Goal: Information Seeking & Learning: Learn about a topic

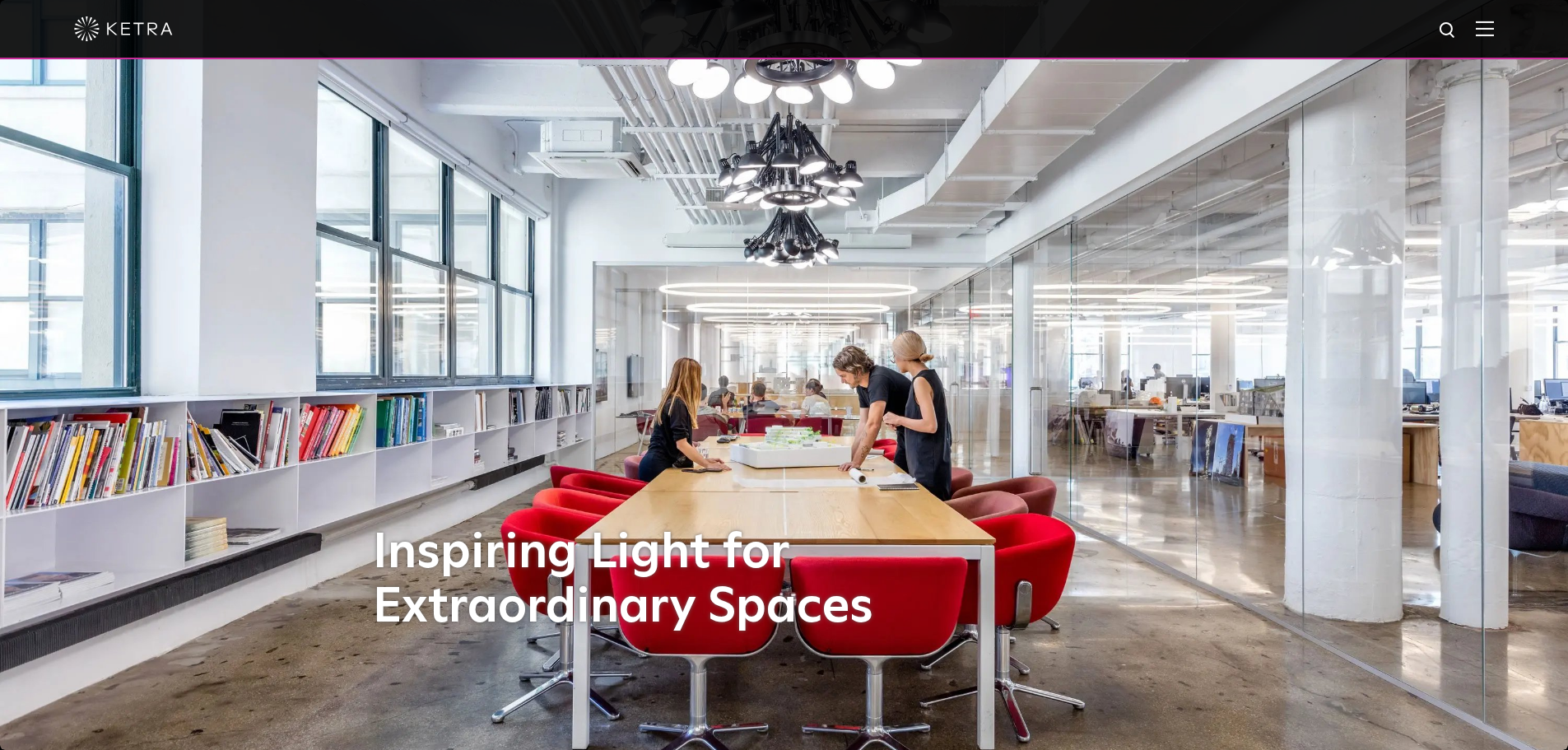
click at [1494, 28] on img at bounding box center [1484, 28] width 18 height 16
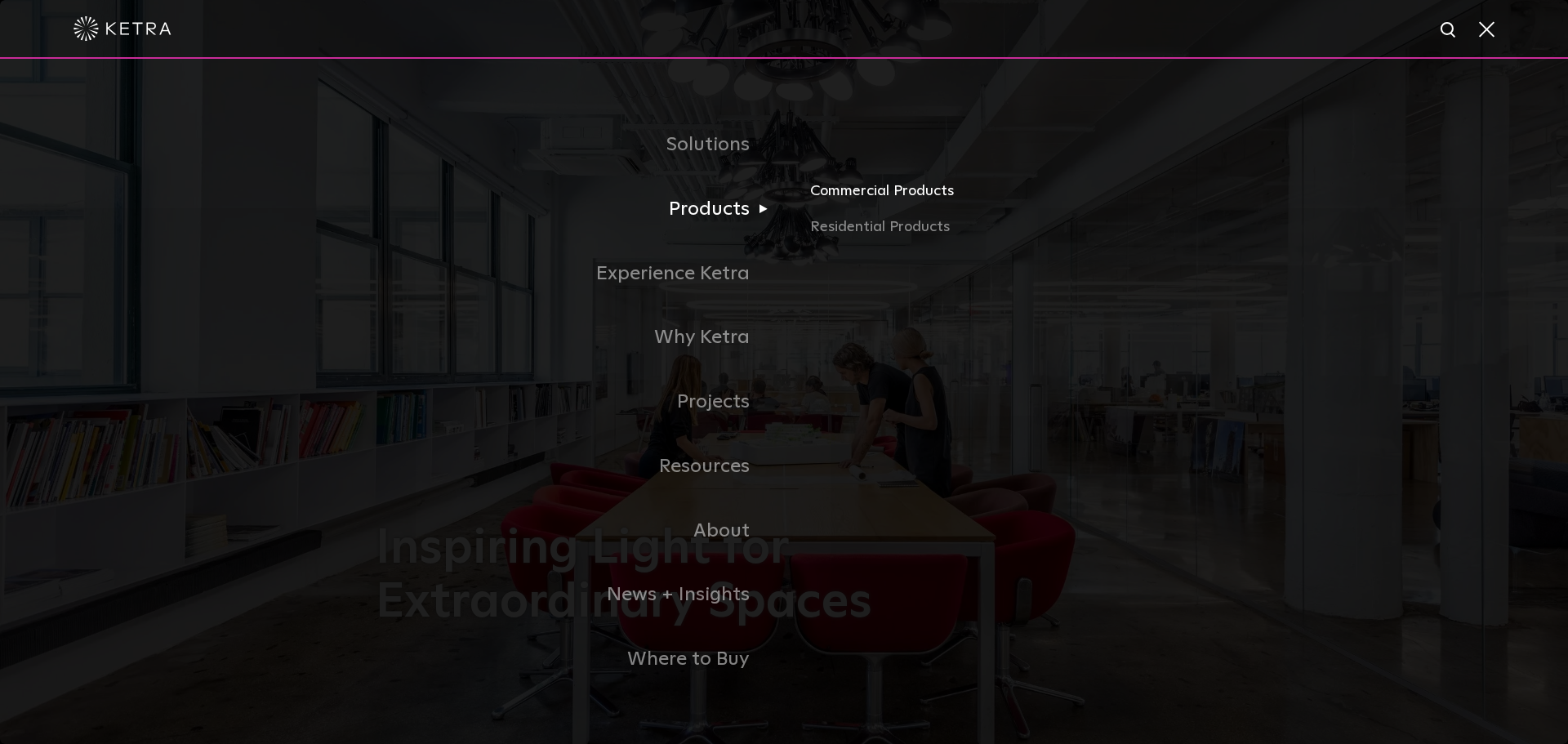
click at [939, 199] on link "Commercial Products" at bounding box center [1001, 197] width 382 height 36
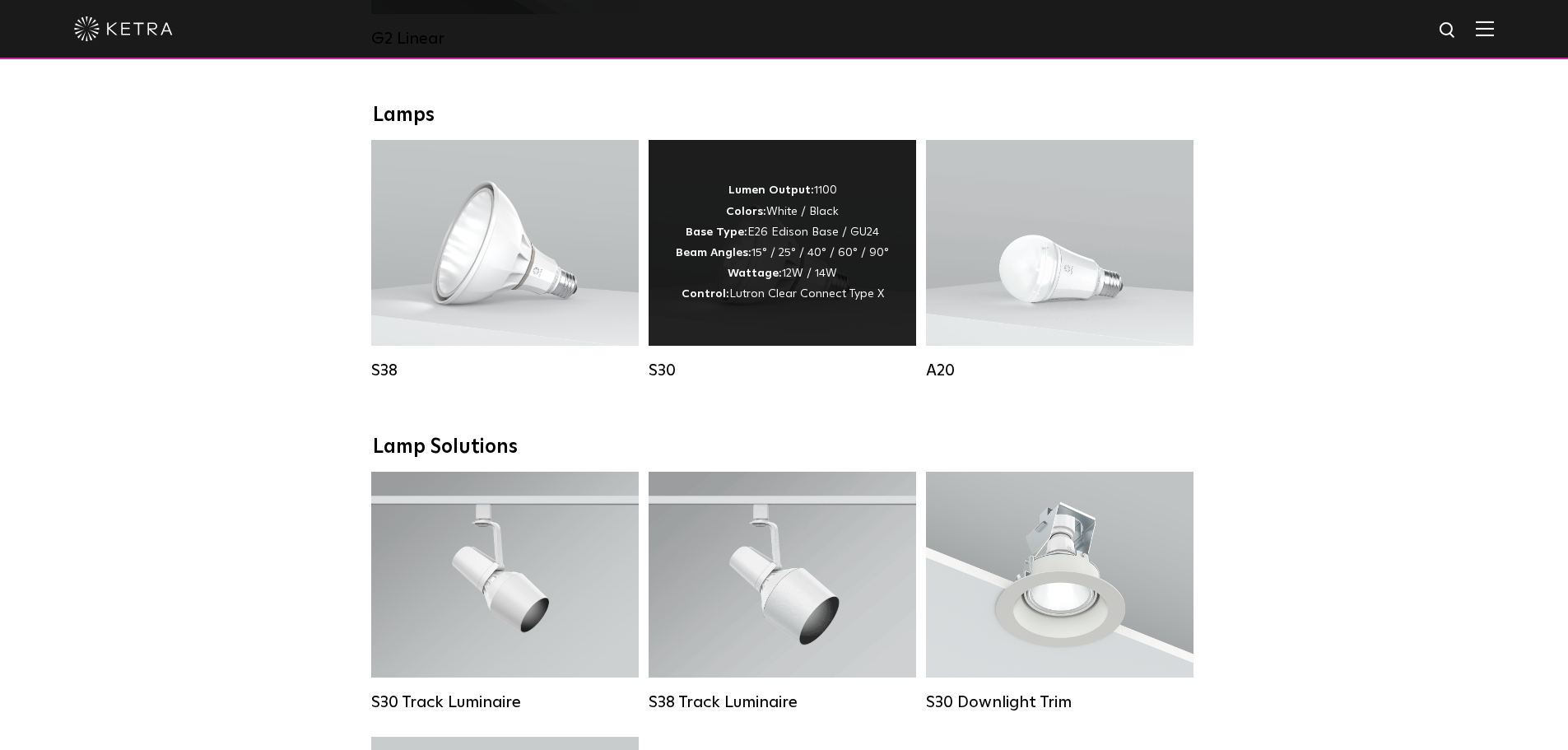
scroll to position [1152, 0]
click at [818, 287] on div "Lumen Output: 1100 Colors: White / Black Base Type: E26 Edison Base / GU24 Beam…" at bounding box center [782, 241] width 213 height 124
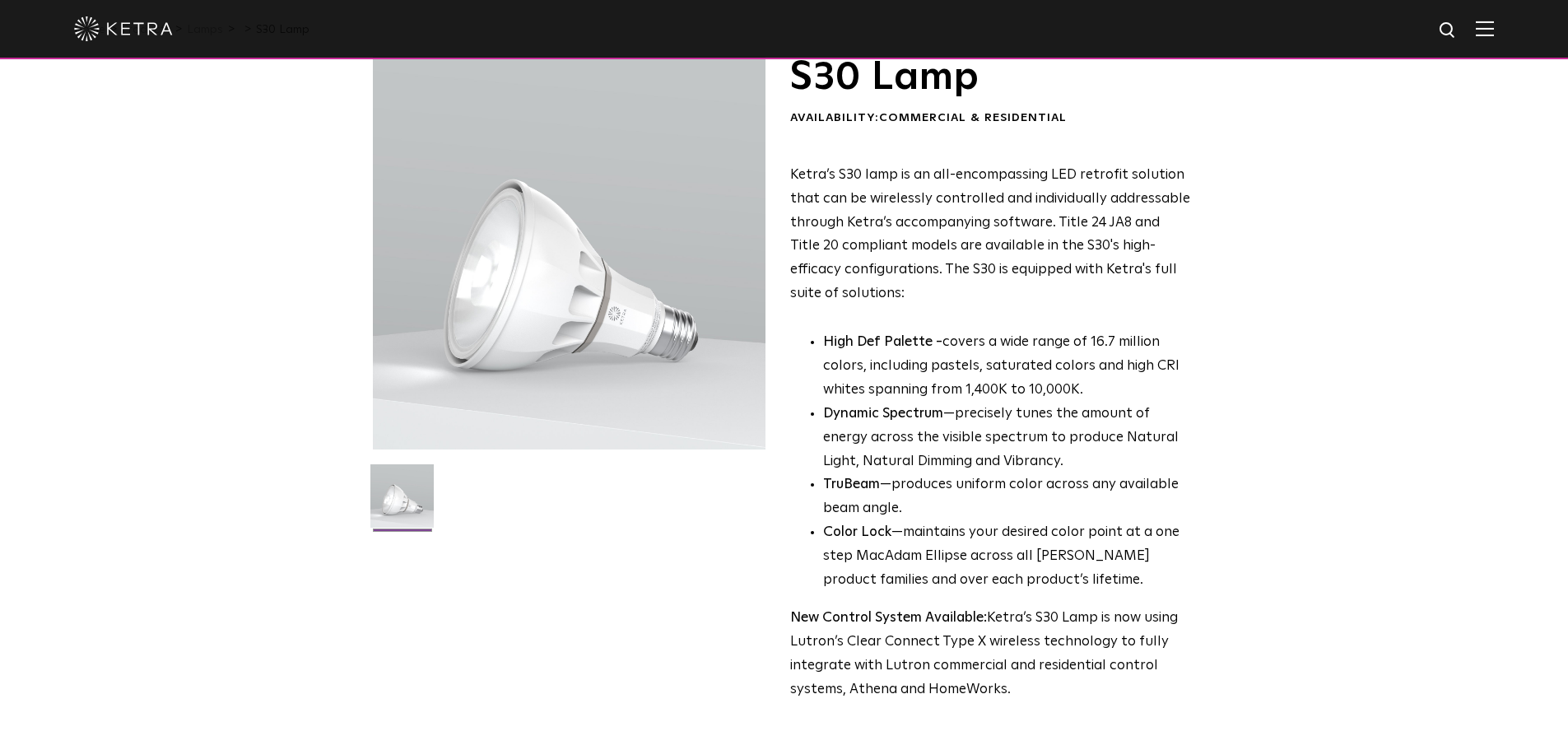
scroll to position [165, 0]
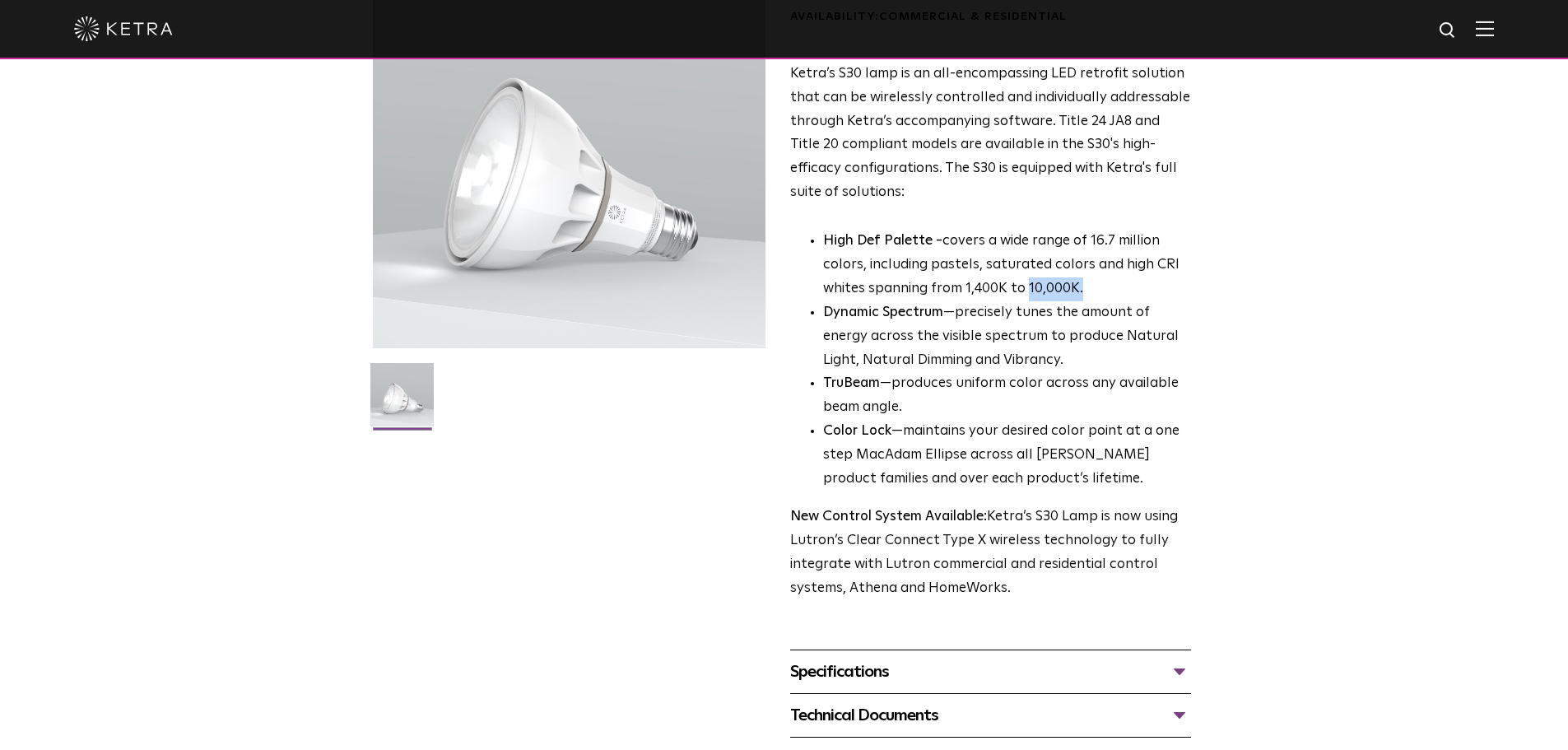
drag, startPoint x: 1079, startPoint y: 293, endPoint x: 1026, endPoint y: 298, distance: 53.2
click at [1026, 298] on p "High Def Palette - covers a wide range of 16.7 million colors, including pastel…" at bounding box center [1007, 265] width 368 height 72
copy p "10,000K."
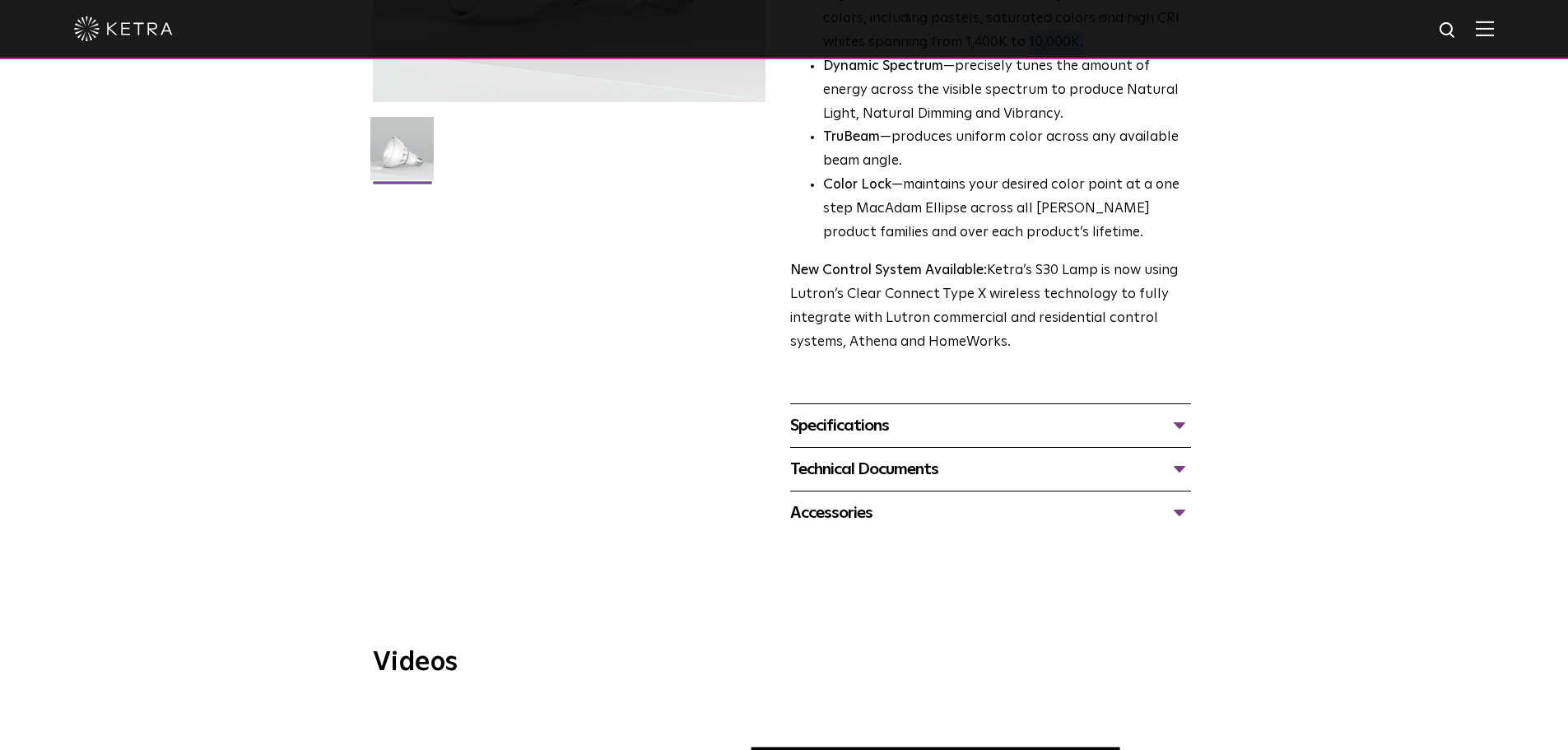
scroll to position [412, 0]
click at [1178, 427] on div "Specifications" at bounding box center [989, 425] width 401 height 27
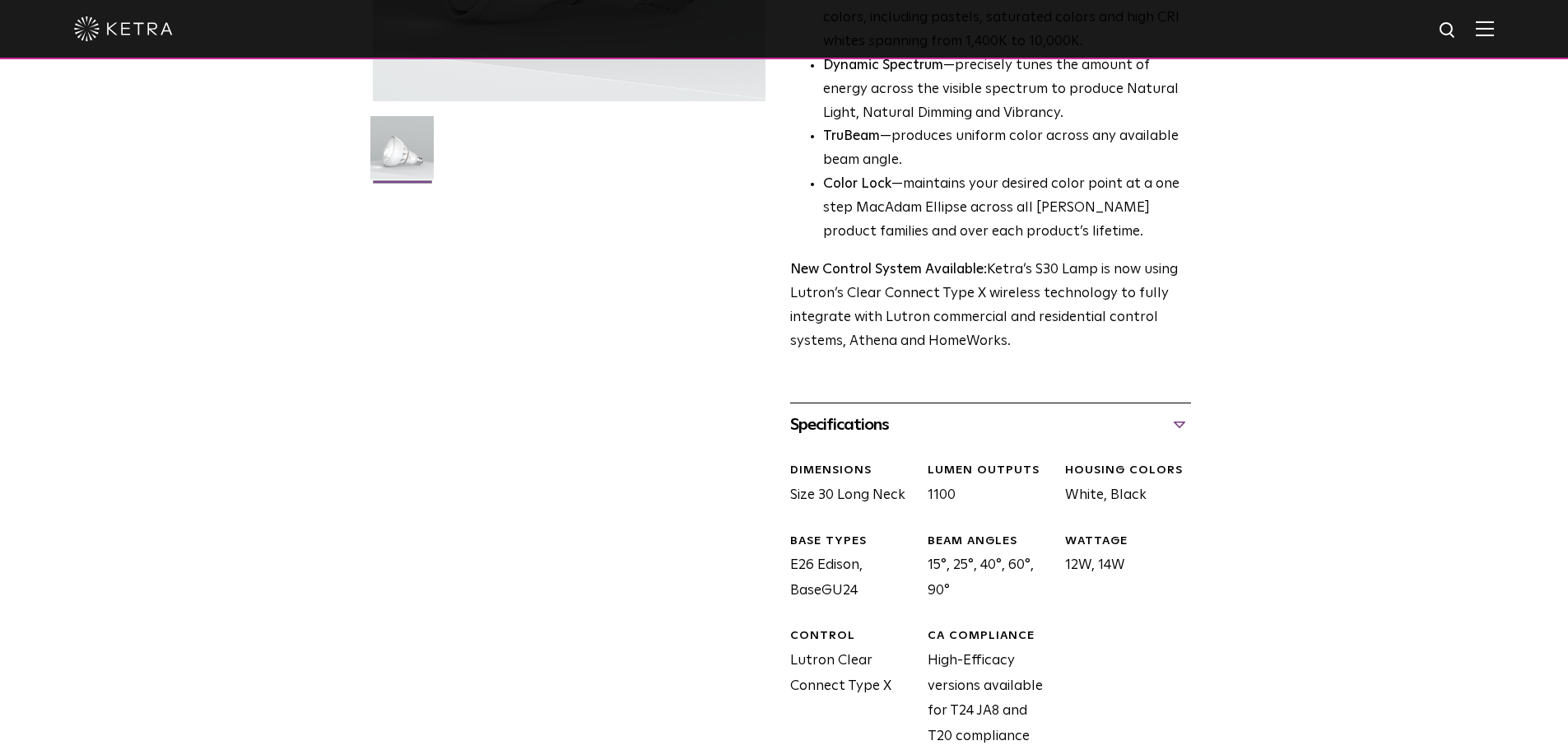
click at [1178, 427] on div "Specifications" at bounding box center [989, 425] width 401 height 27
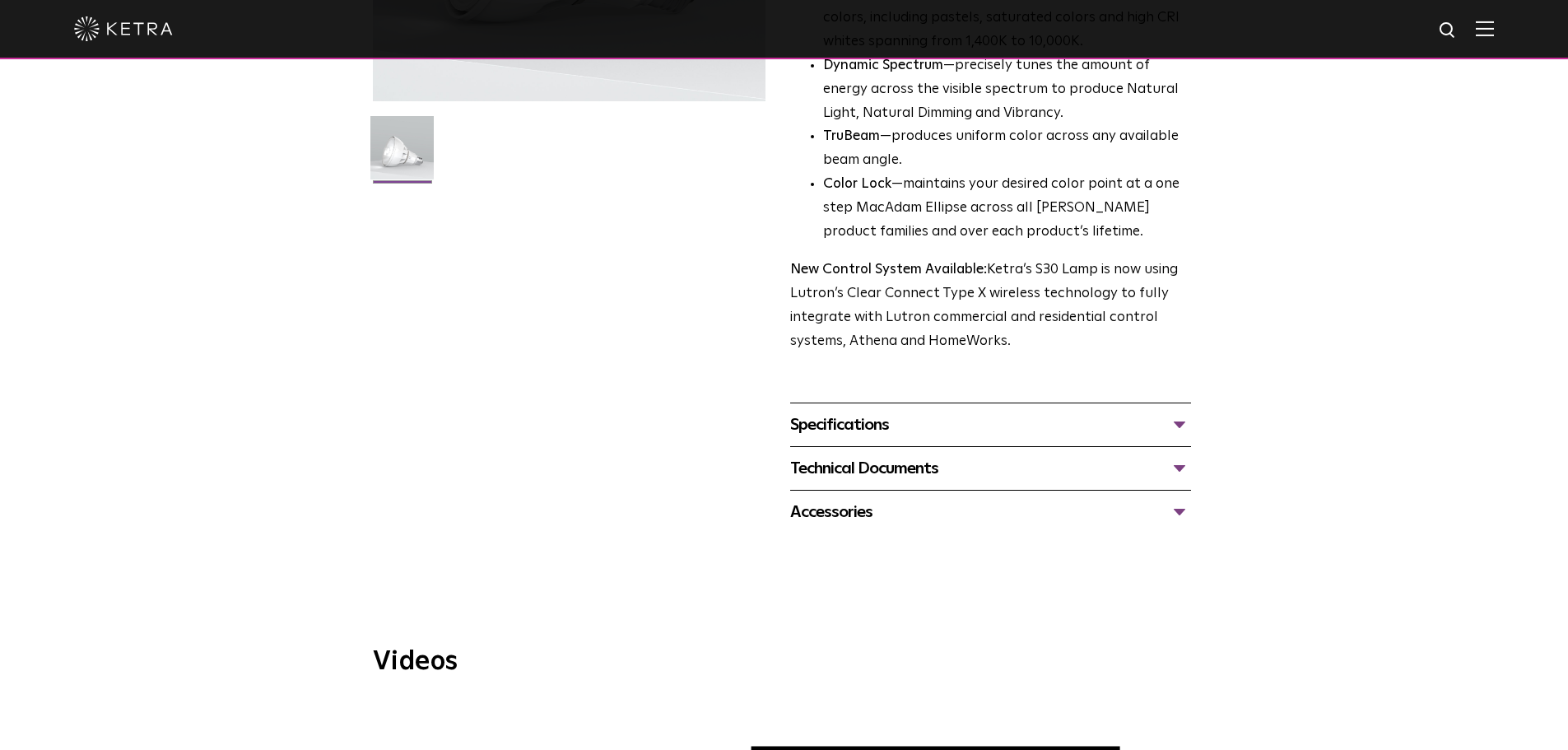
click at [1175, 463] on div "Technical Documents" at bounding box center [989, 469] width 401 height 27
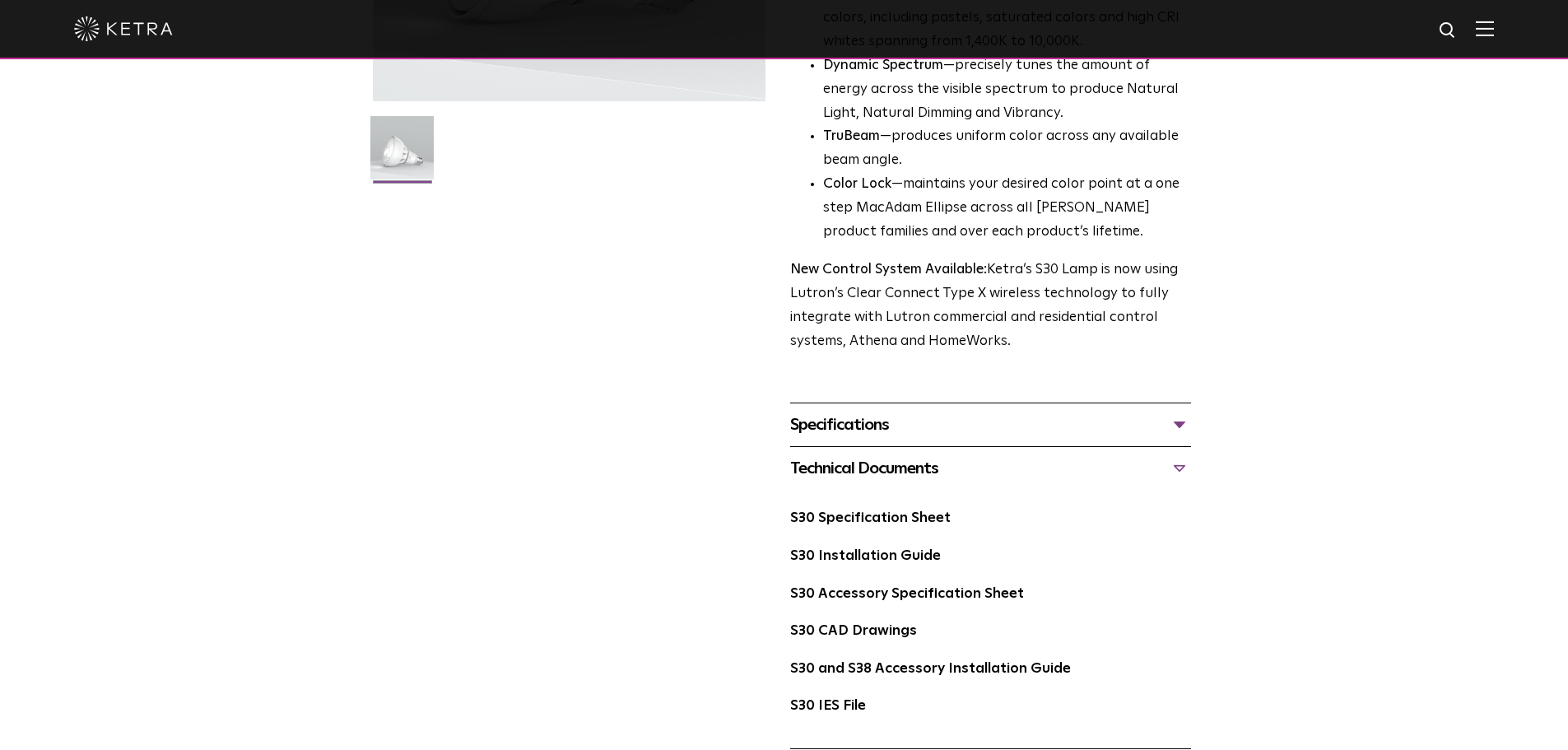
click at [1179, 464] on div "Technical Documents" at bounding box center [989, 469] width 401 height 27
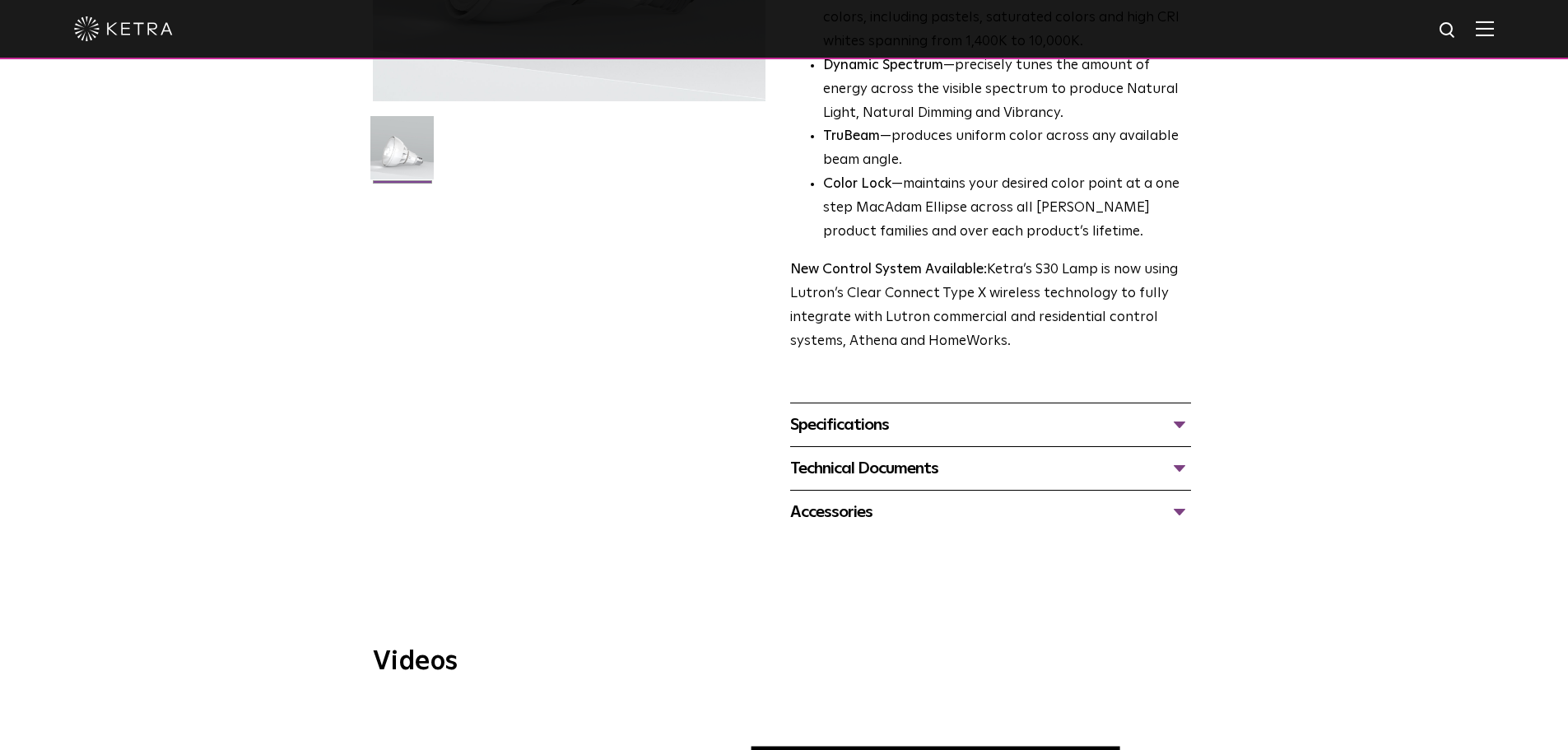
click at [1179, 464] on div "Technical Documents" at bounding box center [989, 469] width 401 height 27
